Goal: Entertainment & Leisure: Consume media (video, audio)

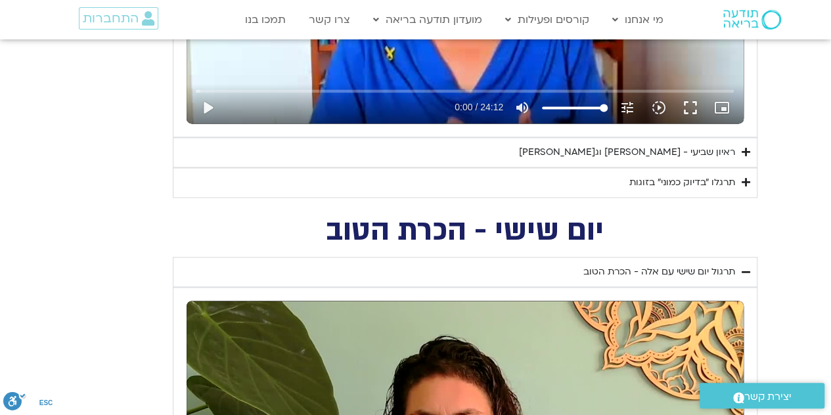
scroll to position [874, 0]
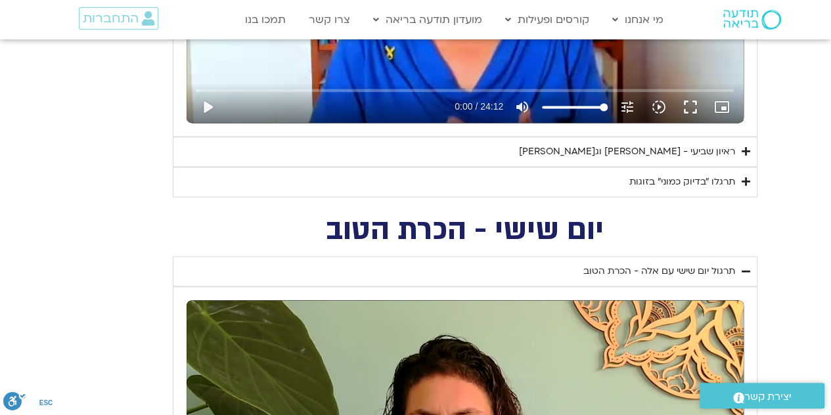
click at [707, 152] on div "ראיון שביעי - [PERSON_NAME] וג[PERSON_NAME]" at bounding box center [627, 152] width 216 height 16
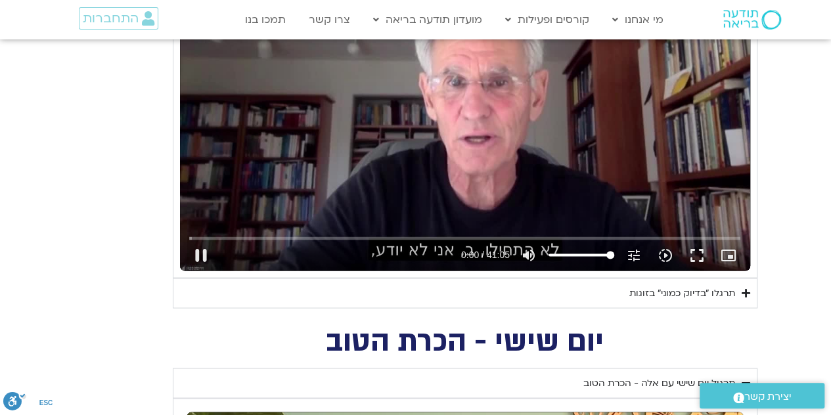
scroll to position [1109, 0]
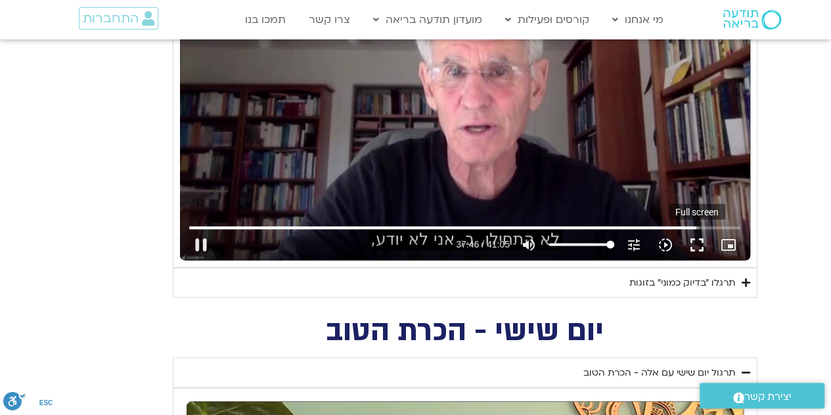
click at [695, 240] on button "fullscreen" at bounding box center [697, 245] width 32 height 32
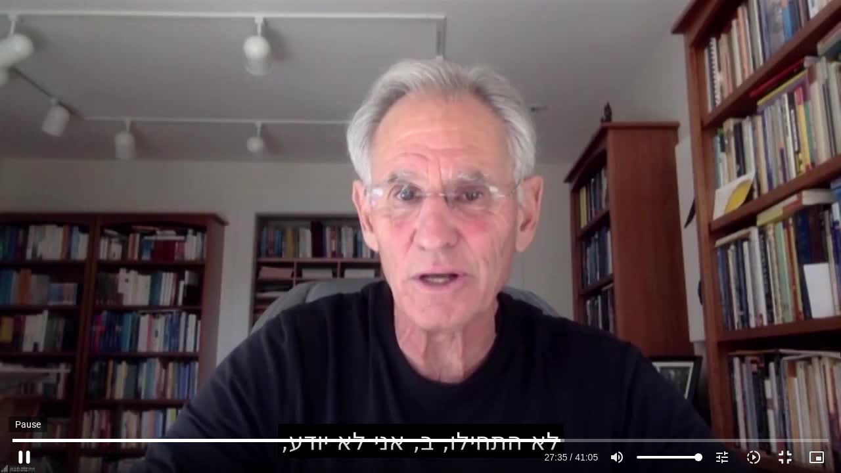
click at [23, 414] on button "pause" at bounding box center [25, 457] width 32 height 32
click at [41, 414] on div "Accordion. Open links with Enter or Space, close with Escape, and navigate with…" at bounding box center [290, 457] width 501 height 32
click at [34, 414] on button "play_arrow" at bounding box center [25, 457] width 32 height 32
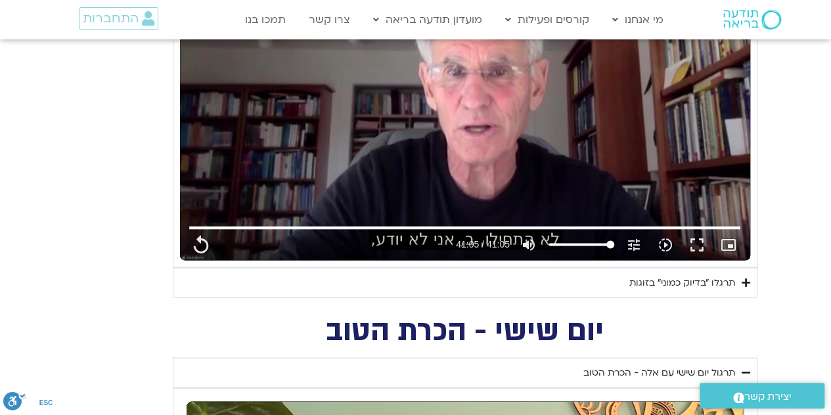
click at [688, 275] on div "תרגלו ״בדיוק כמוני״ בזוגות" at bounding box center [682, 283] width 106 height 16
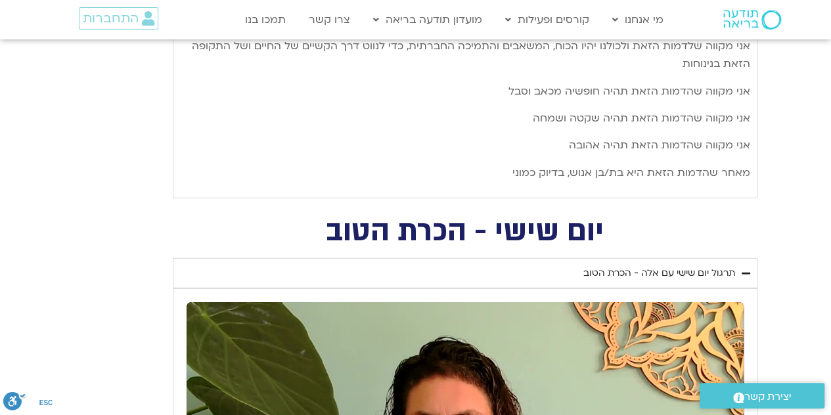
scroll to position [1941, 0]
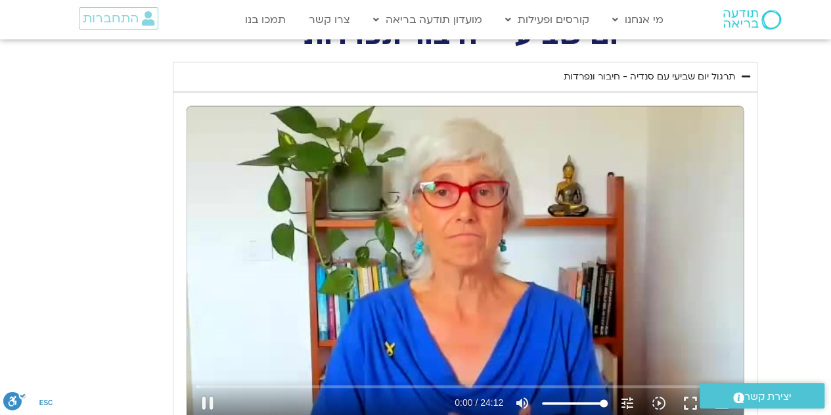
type input "2465.266667"
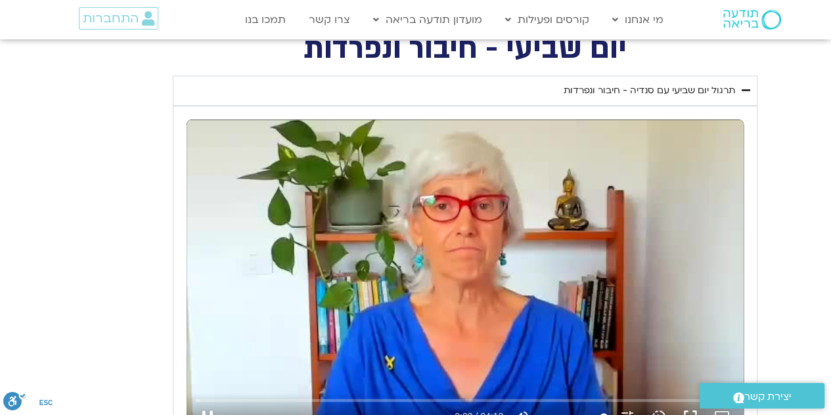
type input "0.104806"
type input "2465.266667"
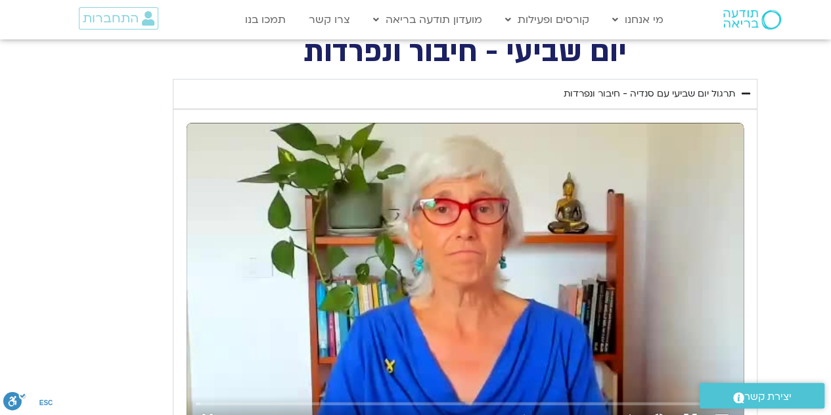
type input "0.233815"
type input "2465.266667"
type input "0.362935"
type input "2465.266667"
type input "0.491905"
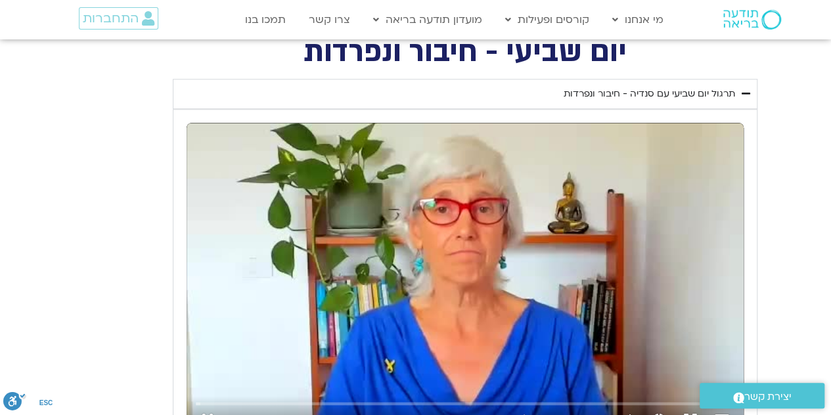
type input "2465.266667"
type input "0.630164"
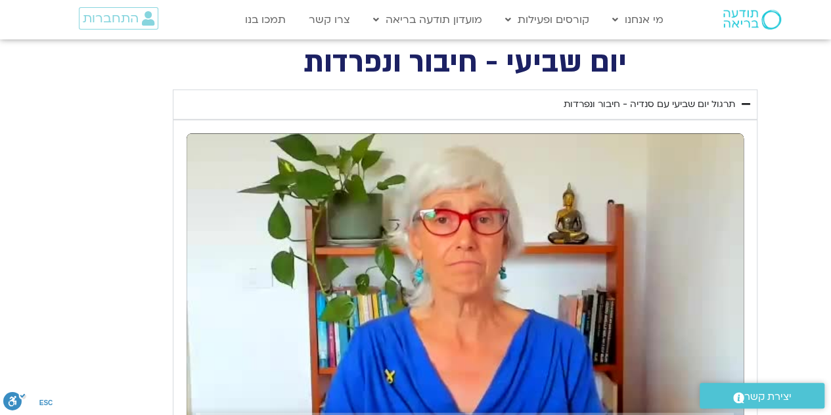
type input "2465.266667"
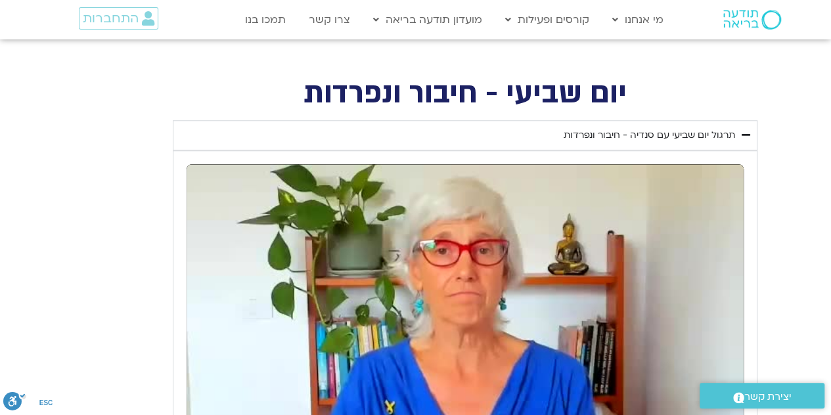
type input "0.801419"
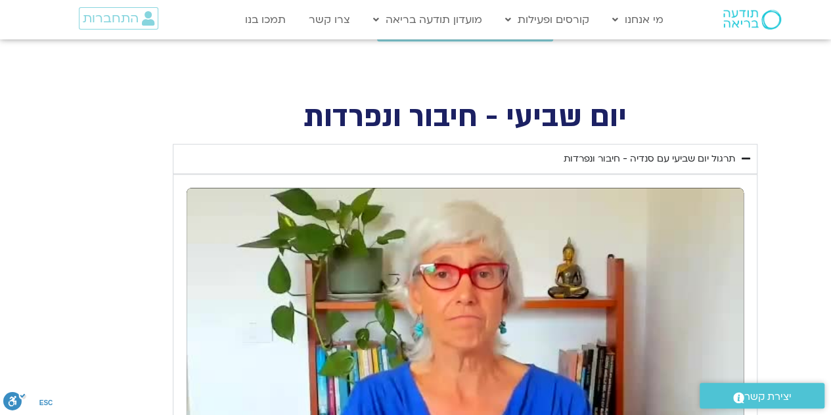
scroll to position [495, 0]
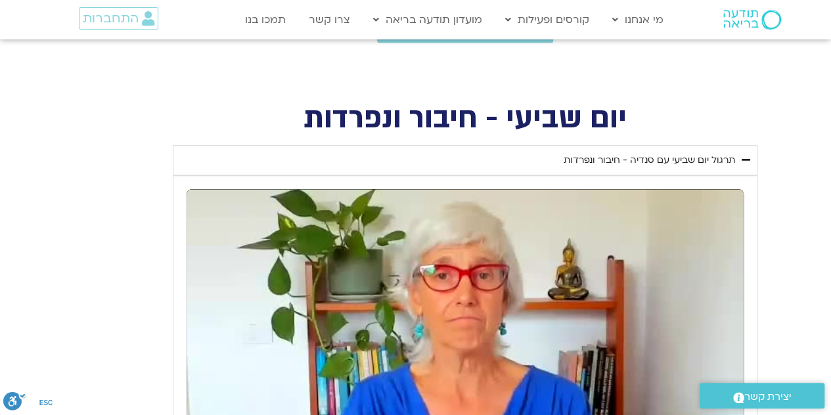
type input "2465.266667"
